Goal: Task Accomplishment & Management: Manage account settings

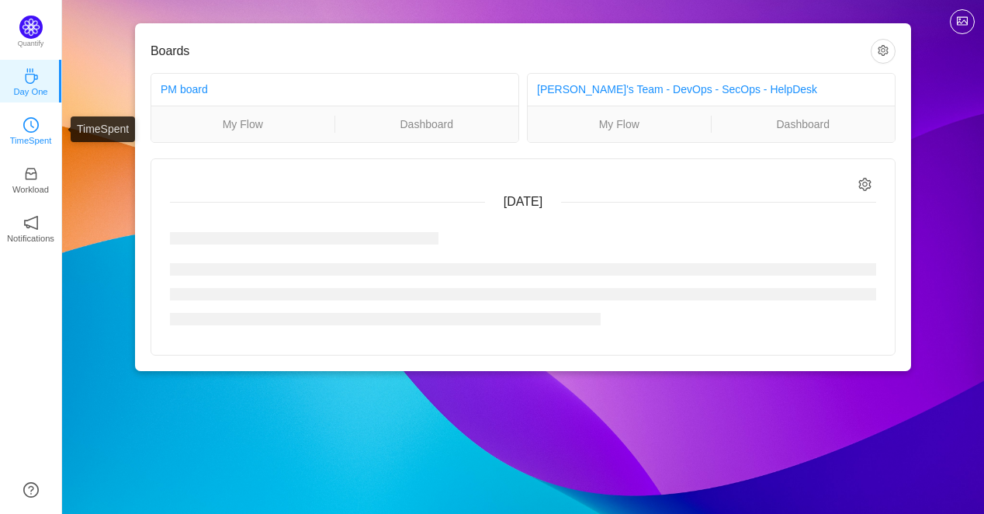
click at [23, 132] on link "TimeSpent" at bounding box center [31, 130] width 16 height 16
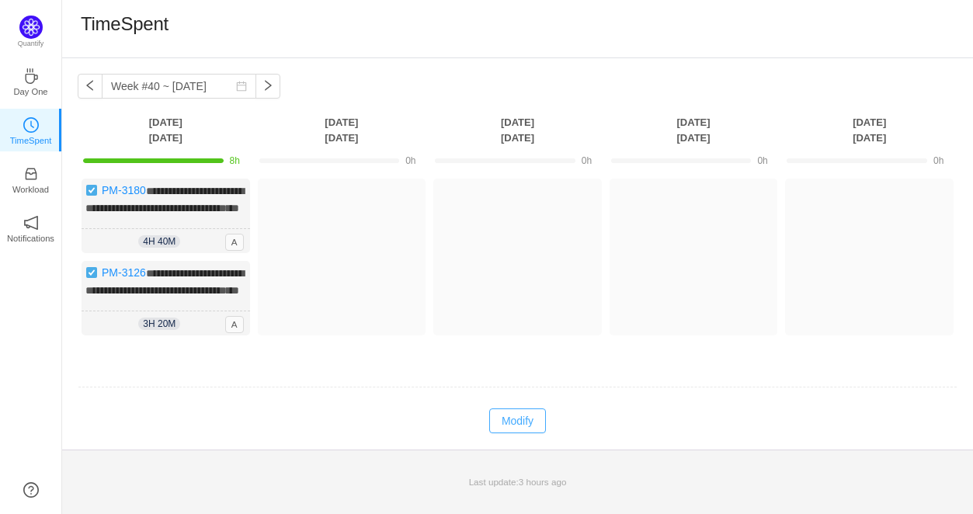
click at [500, 433] on button "Modify" at bounding box center [517, 420] width 57 height 25
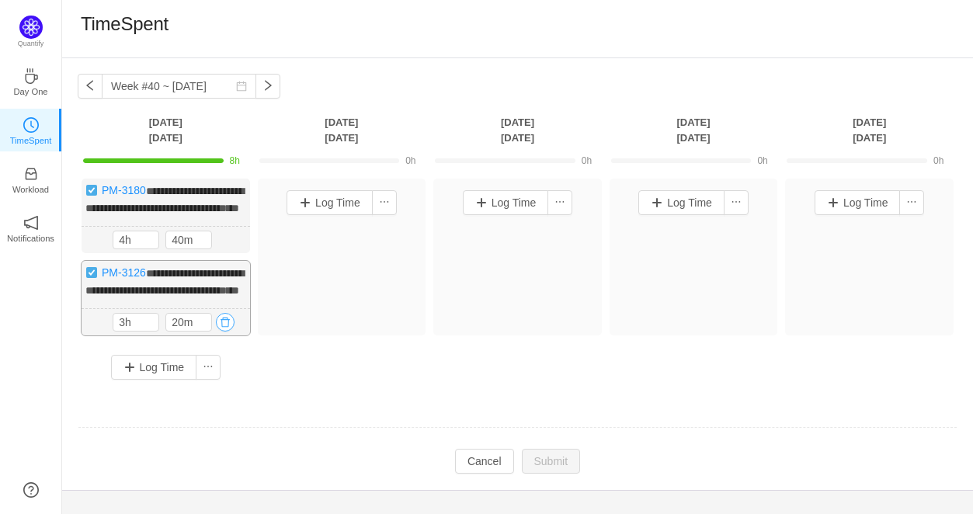
click at [225, 331] on button "button" at bounding box center [225, 322] width 19 height 19
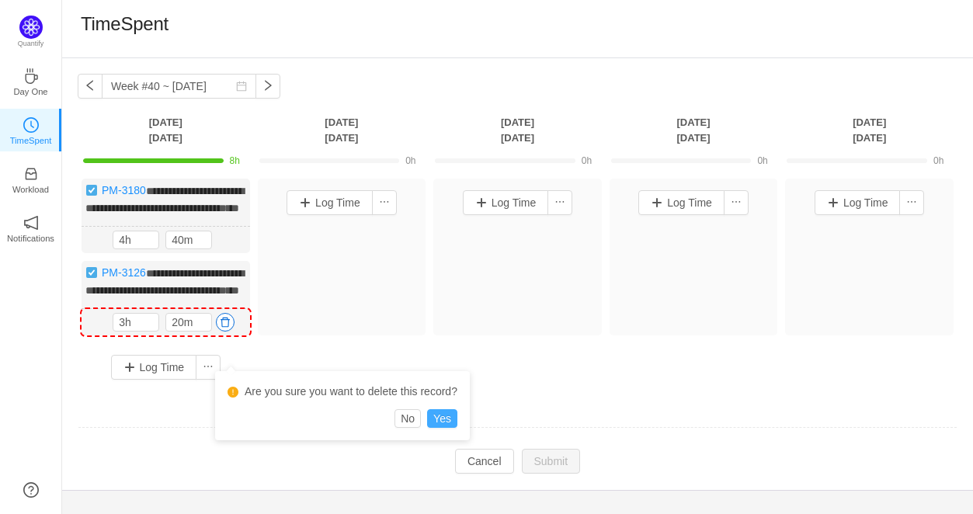
click at [435, 415] on button "Yes" at bounding box center [442, 418] width 30 height 19
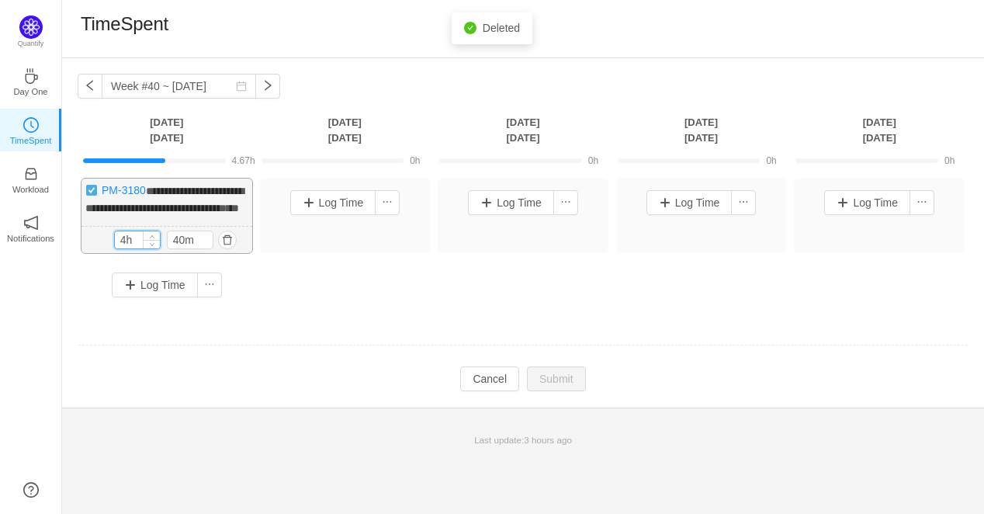
click at [130, 248] on input "4h" at bounding box center [137, 239] width 45 height 17
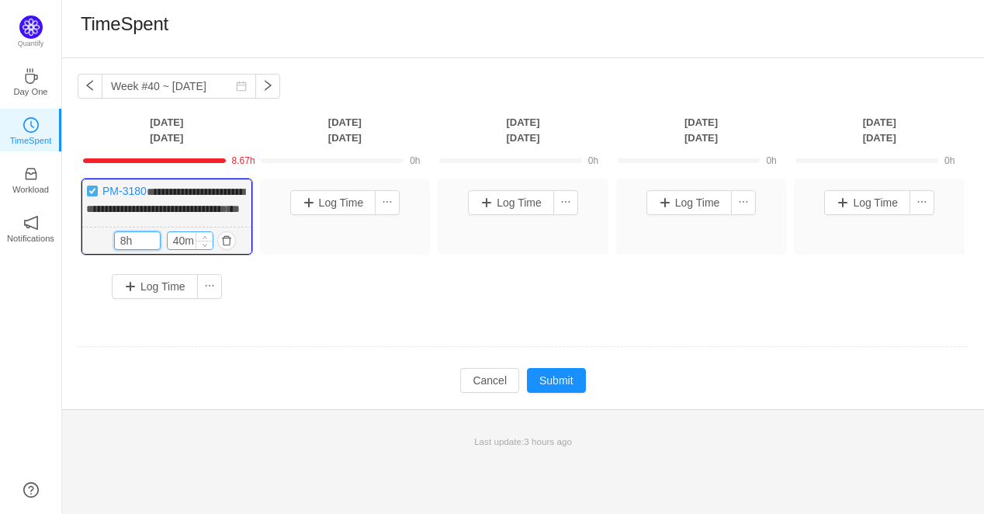
type input "8h"
click at [186, 249] on input "40m" at bounding box center [190, 240] width 45 height 17
type input "0m"
click at [276, 297] on div "**********" at bounding box center [523, 245] width 891 height 132
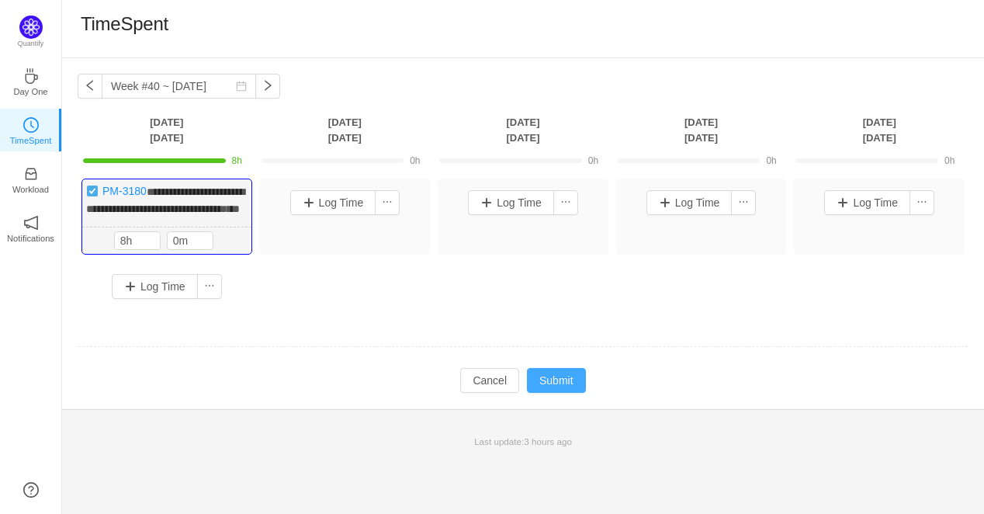
click at [547, 393] on button "Submit" at bounding box center [556, 380] width 59 height 25
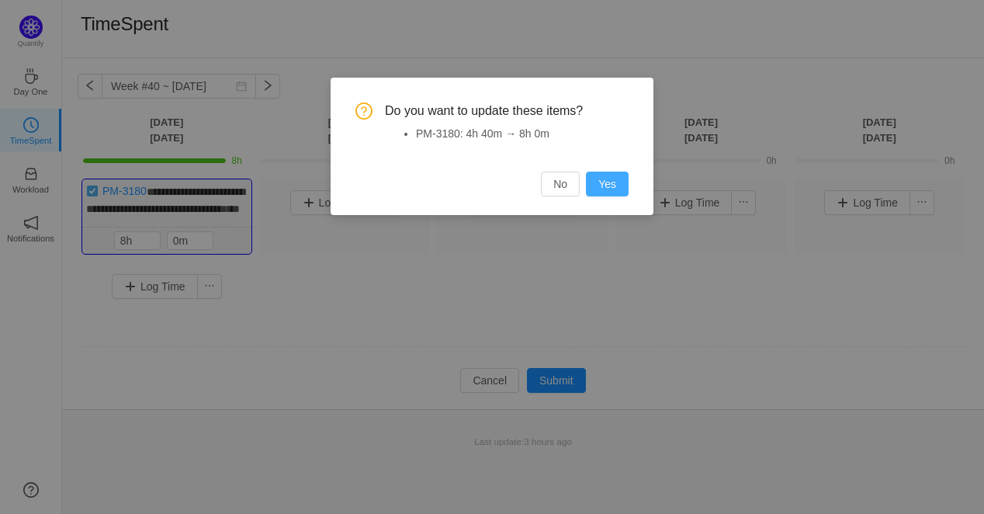
click at [609, 191] on button "Yes" at bounding box center [607, 184] width 43 height 25
